Goal: Information Seeking & Learning: Check status

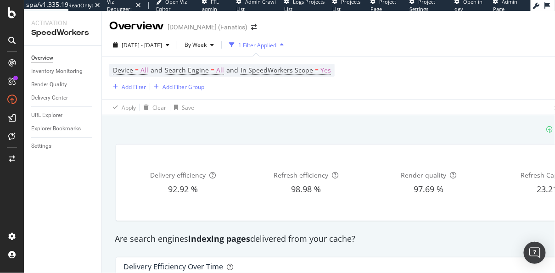
scroll to position [151, 0]
